Goal: Task Accomplishment & Management: Manage account settings

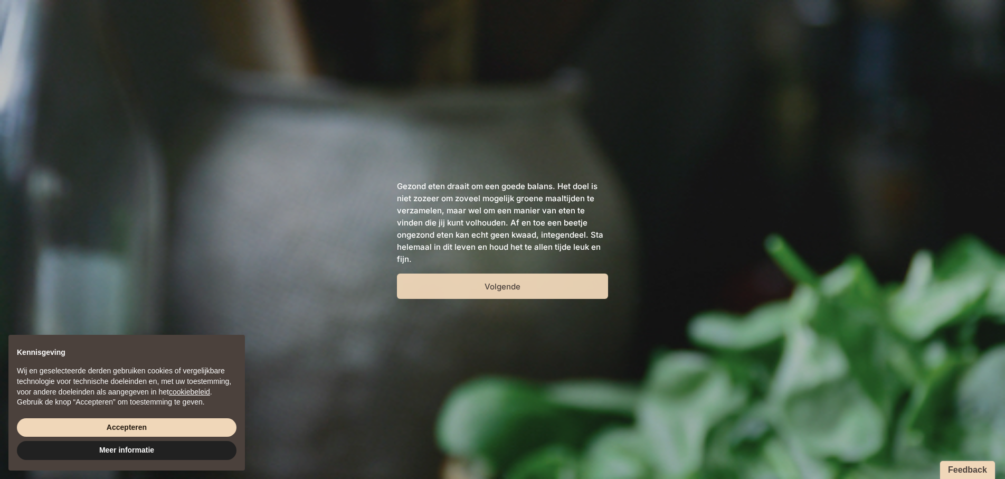
click at [486, 287] on button "Volgende" at bounding box center [502, 285] width 211 height 25
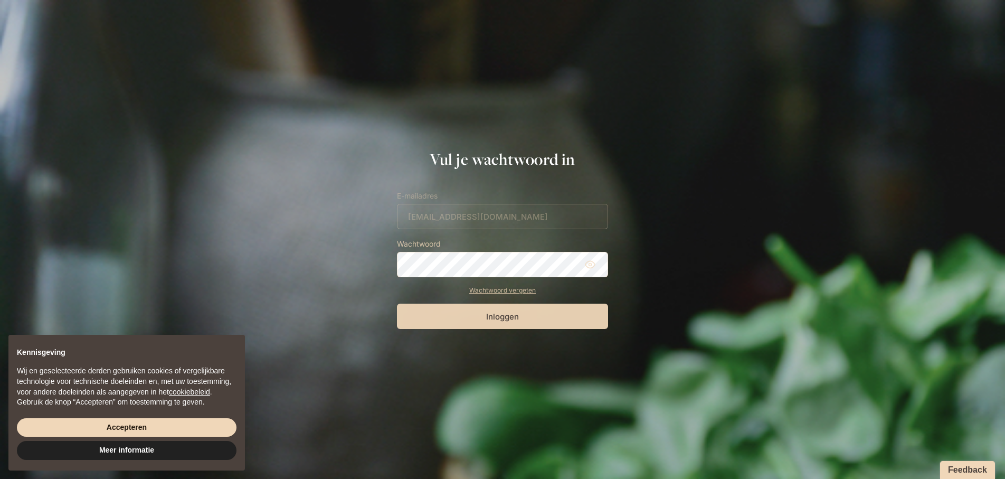
click at [505, 318] on button "Inloggen" at bounding box center [502, 315] width 211 height 25
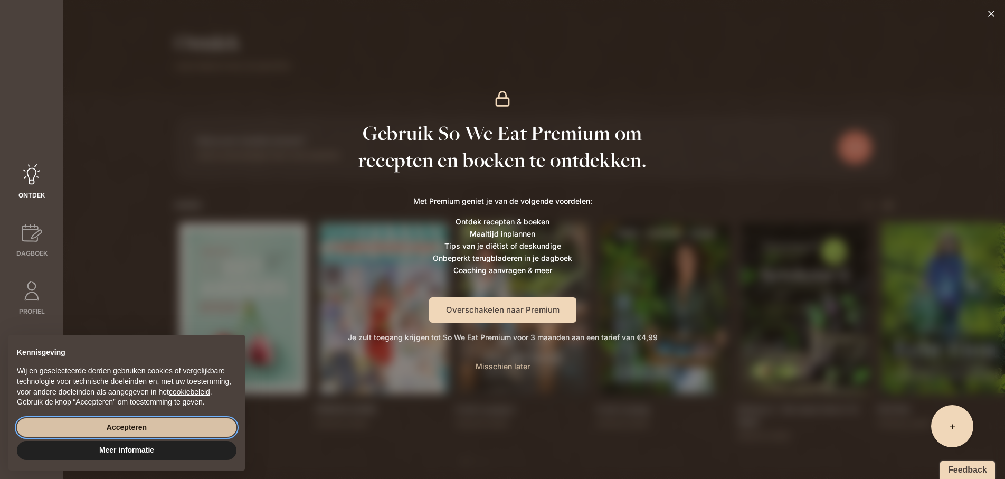
click at [151, 427] on button "Accepteren" at bounding box center [127, 427] width 220 height 19
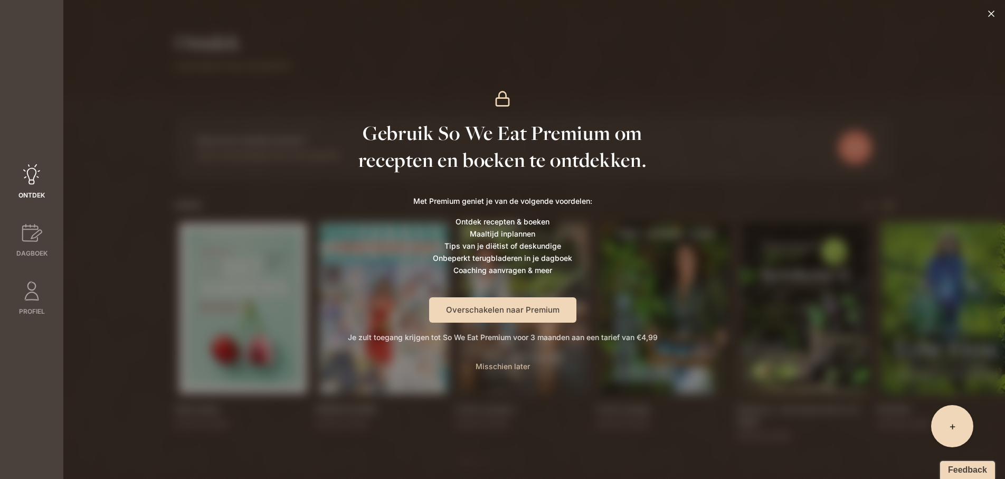
click at [503, 363] on span "Misschien later" at bounding box center [503, 366] width 54 height 9
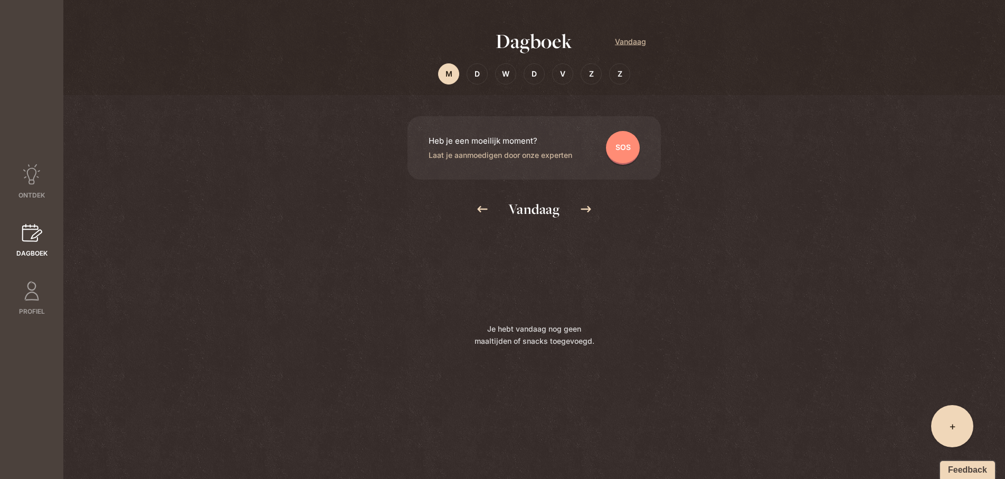
click at [586, 211] on icon at bounding box center [585, 209] width 13 height 13
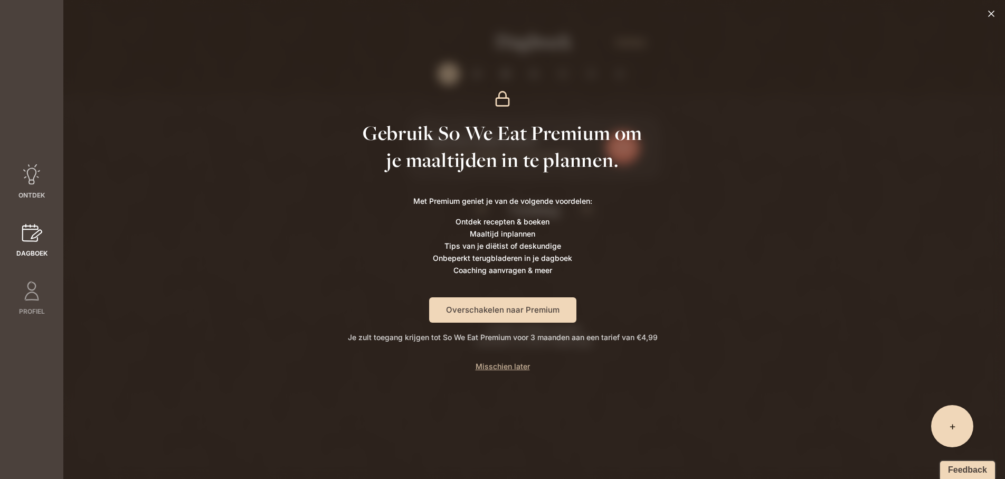
click at [35, 182] on icon at bounding box center [31, 174] width 21 height 21
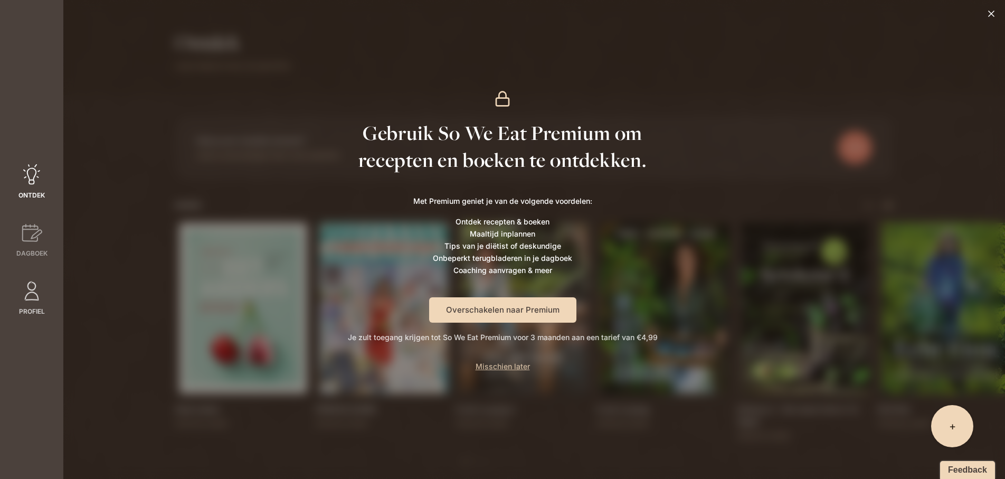
click at [32, 294] on icon at bounding box center [31, 290] width 21 height 21
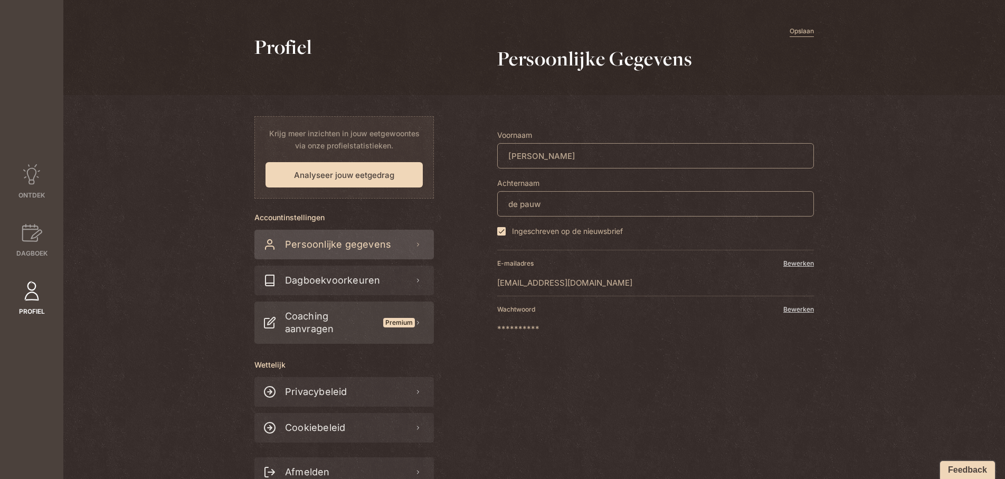
click at [302, 325] on span "Coaching aanvragen" at bounding box center [330, 322] width 99 height 42
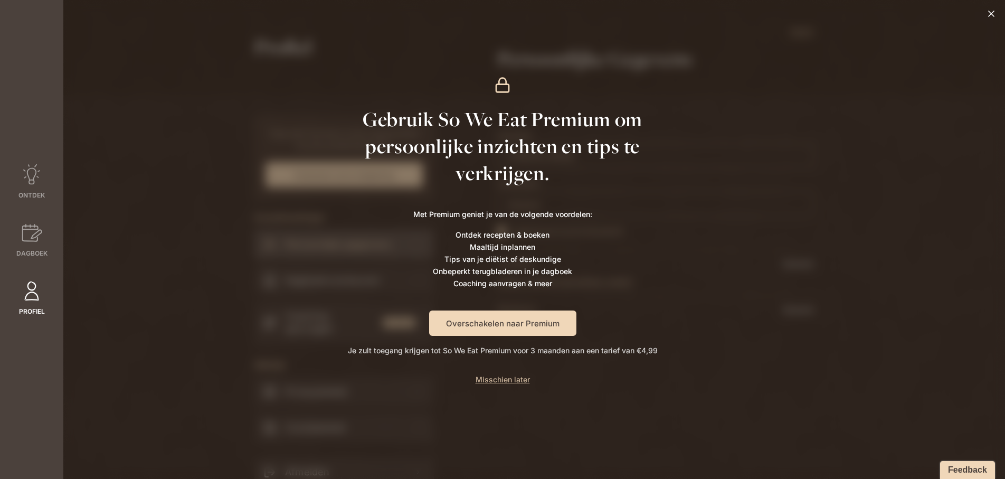
click at [28, 292] on icon at bounding box center [31, 291] width 14 height 20
click at [502, 376] on span "Misschien later" at bounding box center [503, 379] width 54 height 9
